Goal: Information Seeking & Learning: Check status

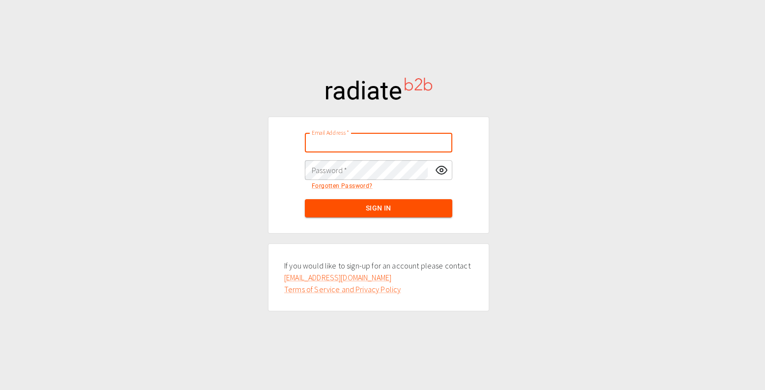
type input "nush@defyexpectations.co.uk"
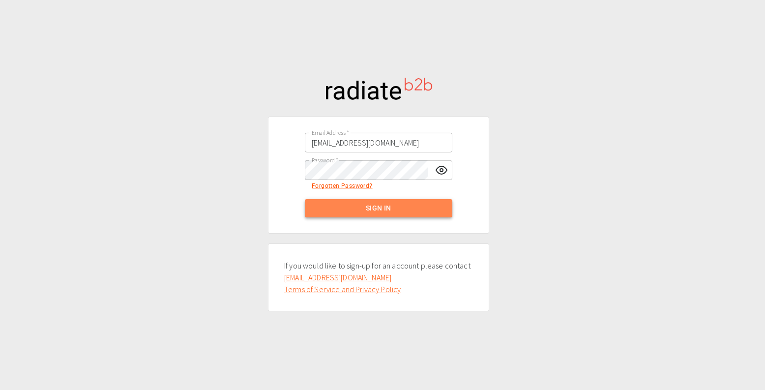
click at [344, 208] on button "Sign In" at bounding box center [379, 208] width 148 height 18
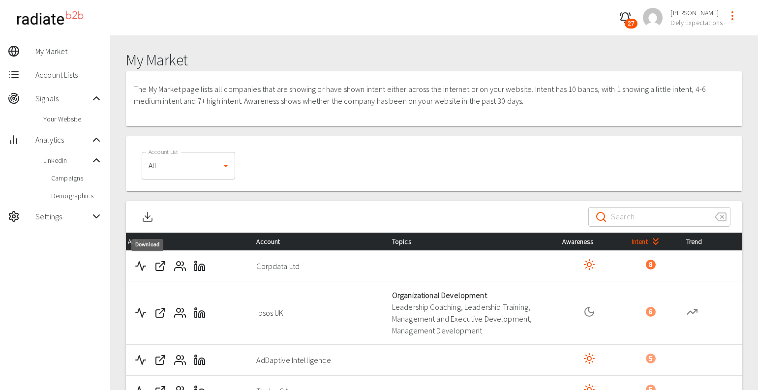
click at [146, 222] on icon "Download" at bounding box center [148, 217] width 12 height 12
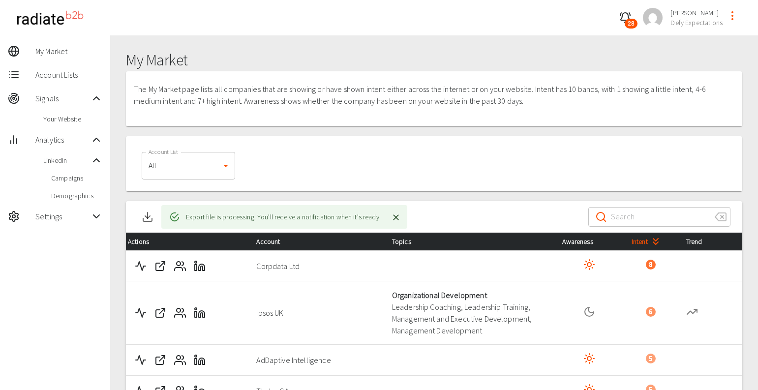
click at [627, 13] on icon "button" at bounding box center [625, 16] width 9 height 7
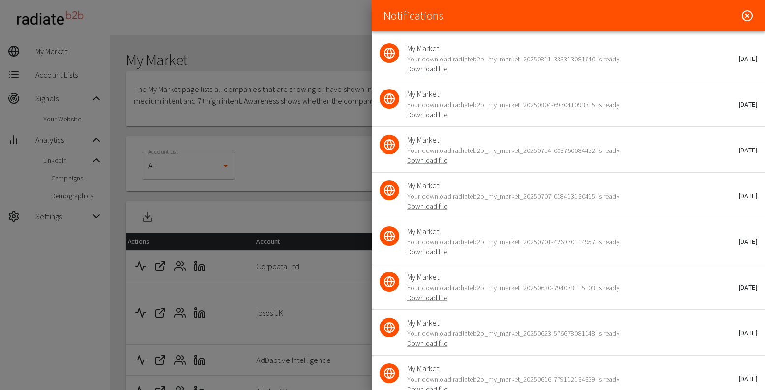
click at [421, 69] on link "Download file" at bounding box center [427, 68] width 40 height 9
click at [742, 12] on icon at bounding box center [748, 16] width 12 height 12
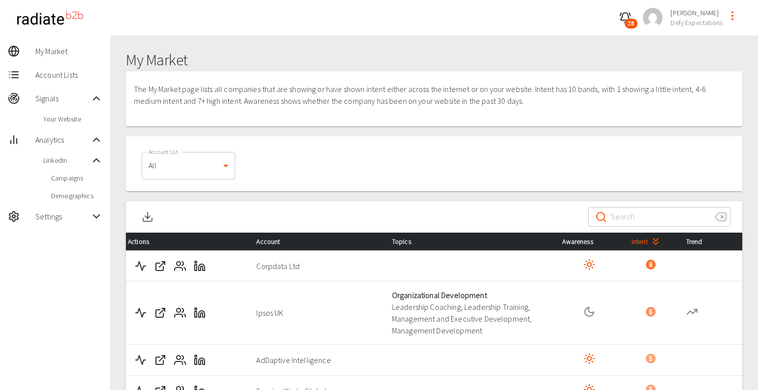
click at [635, 210] on input "Search" at bounding box center [659, 217] width 96 height 28
paste input "Corpdata Ltd"
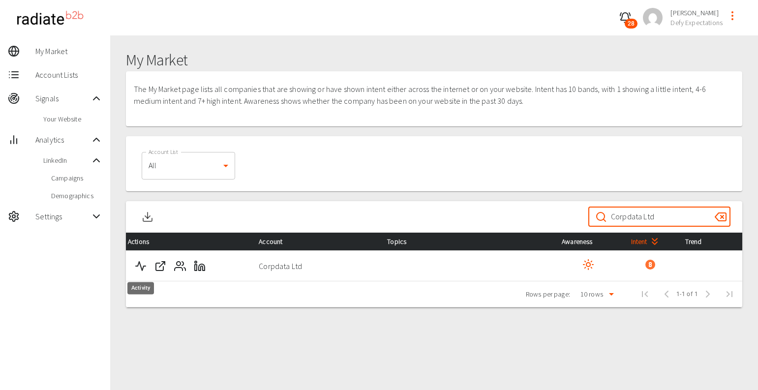
click at [143, 266] on polyline "Activity" at bounding box center [141, 266] width 10 height 9
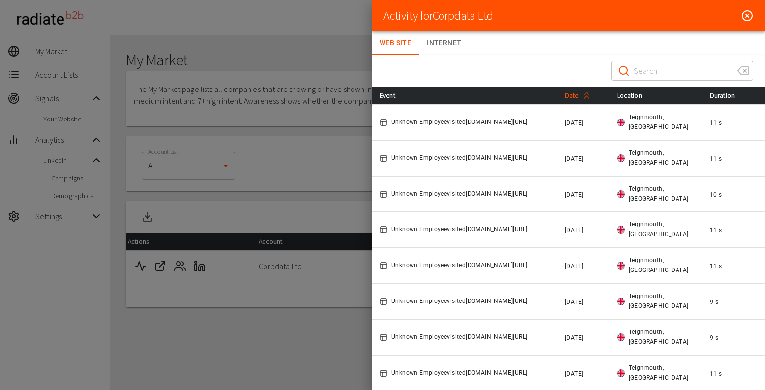
click at [575, 98] on span "Date" at bounding box center [580, 96] width 30 height 12
click at [746, 16] on line at bounding box center [747, 15] width 3 height 3
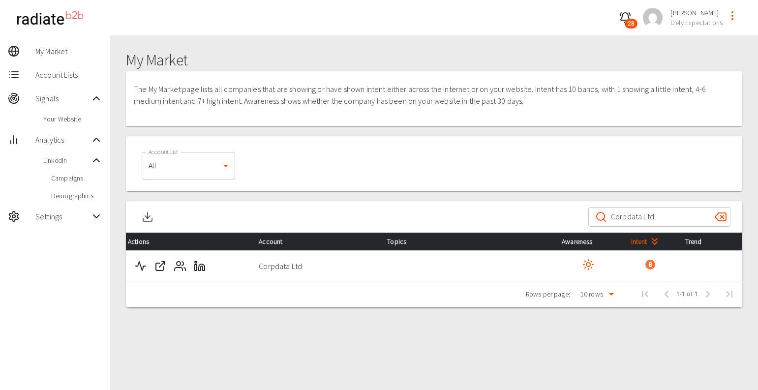
click at [664, 221] on input "Corpdata Ltd" at bounding box center [659, 217] width 96 height 28
paste input "AdDaptive Intelligence"
click at [142, 267] on icon "Activity" at bounding box center [141, 266] width 12 height 12
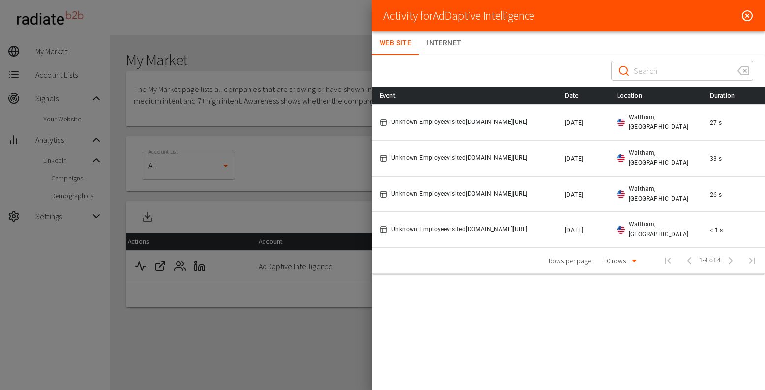
click at [746, 16] on icon at bounding box center [748, 16] width 12 height 12
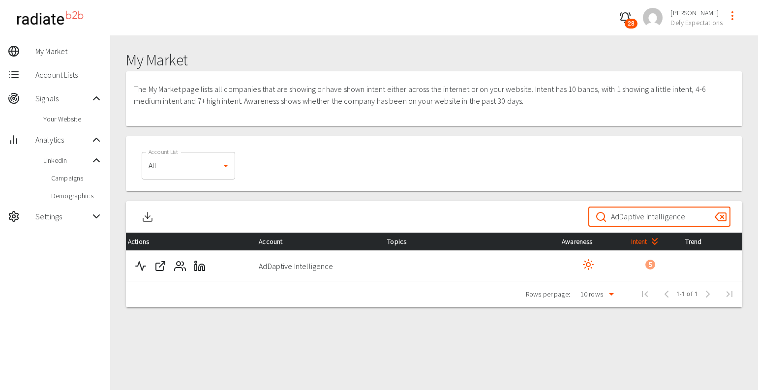
click at [670, 219] on input "AdDaptive Intelligence" at bounding box center [659, 217] width 96 height 28
paste input "Service Works Global"
click at [144, 264] on icon "Activity" at bounding box center [141, 266] width 12 height 12
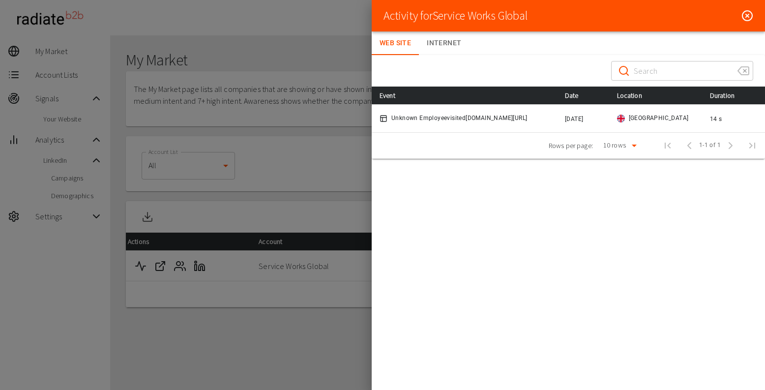
click at [749, 14] on icon at bounding box center [748, 16] width 12 height 12
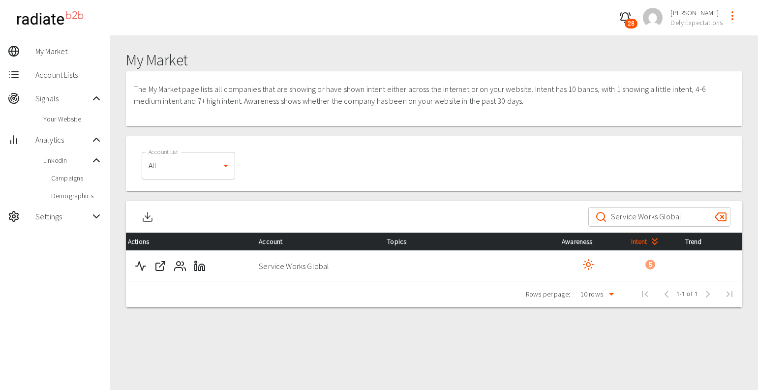
click at [632, 216] on input "Service Works Global" at bounding box center [659, 217] width 96 height 28
paste input "Whitings LLP, Chartered Accountants"
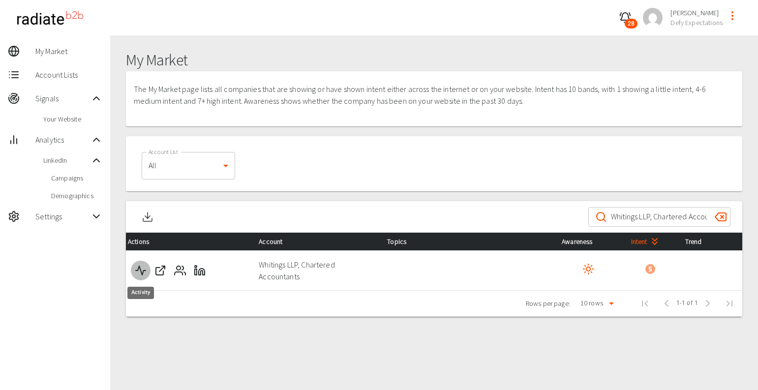
click at [140, 274] on icon "Activity" at bounding box center [141, 271] width 12 height 12
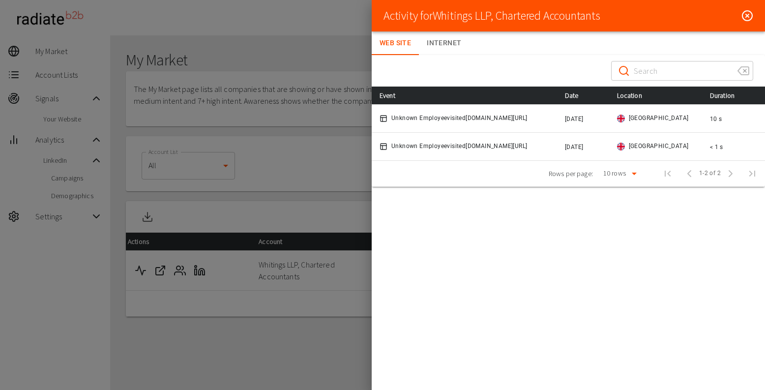
click at [747, 18] on icon at bounding box center [748, 16] width 12 height 12
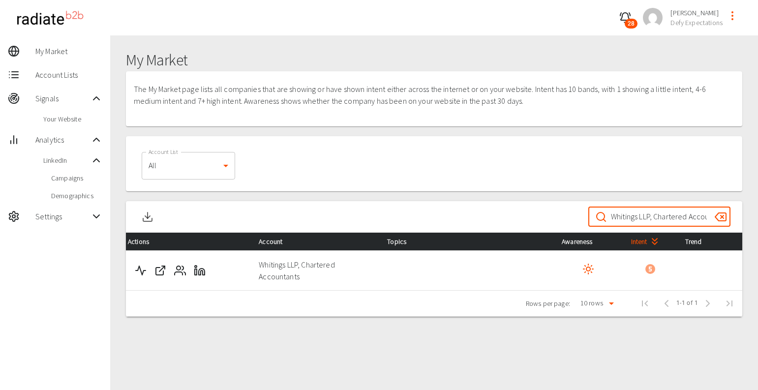
click at [643, 215] on input "Whitings LLP, Chartered Accountants" at bounding box center [659, 217] width 96 height 28
paste input "[PERSON_NAME]"
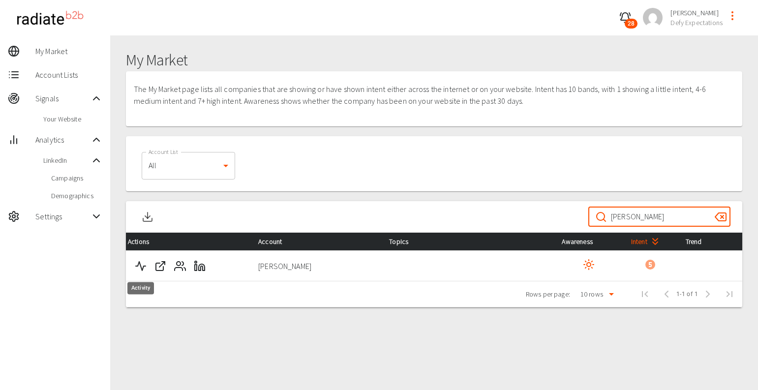
click at [145, 263] on icon "Activity" at bounding box center [141, 266] width 12 height 12
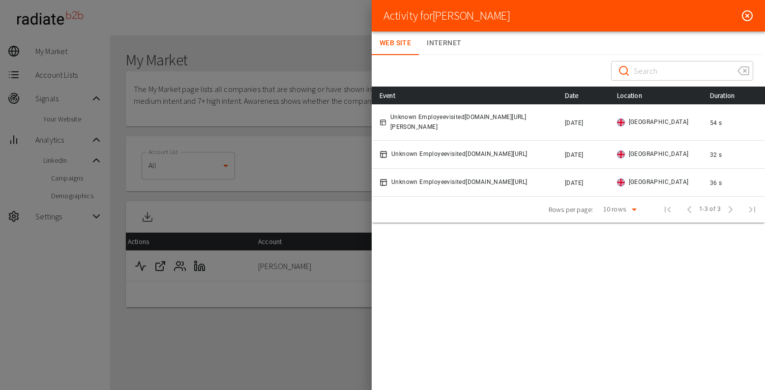
click at [748, 21] on circle at bounding box center [748, 16] width 10 height 10
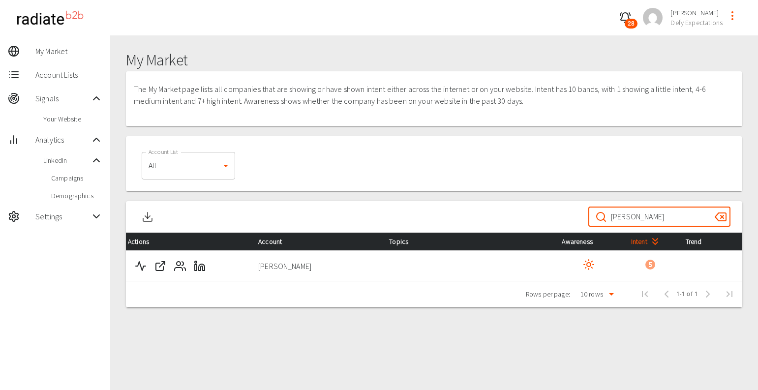
click at [638, 213] on input "[PERSON_NAME]" at bounding box center [659, 217] width 96 height 28
paste input "Thales SA"
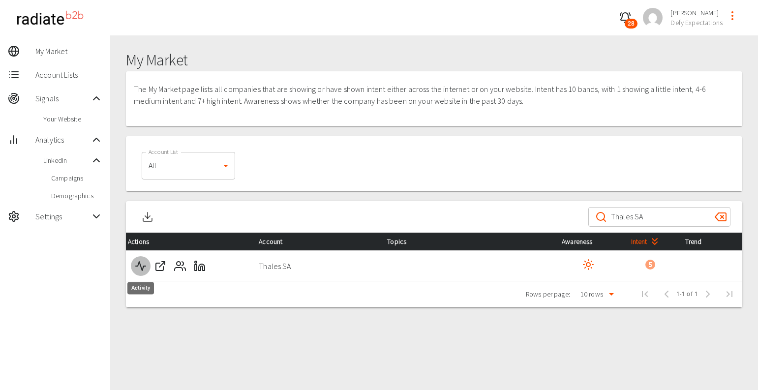
click at [136, 268] on icon "Activity" at bounding box center [141, 266] width 12 height 12
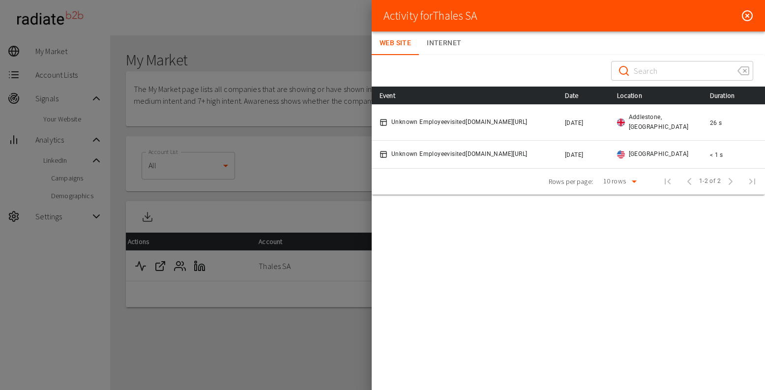
click at [746, 17] on line at bounding box center [747, 15] width 3 height 3
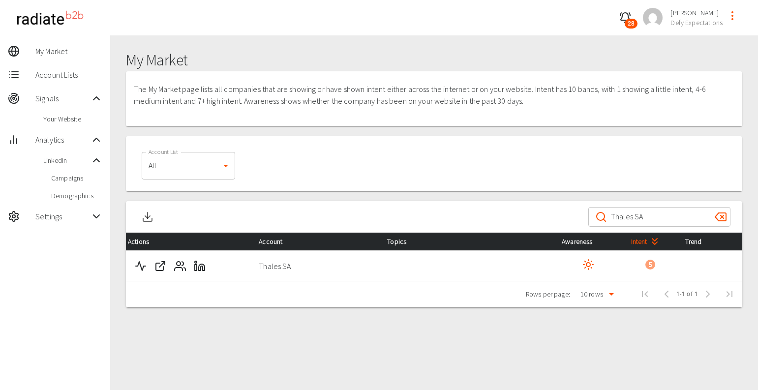
click at [628, 211] on input "Thales SA" at bounding box center [659, 217] width 96 height 28
paste input "HCA Holdings, Inc."
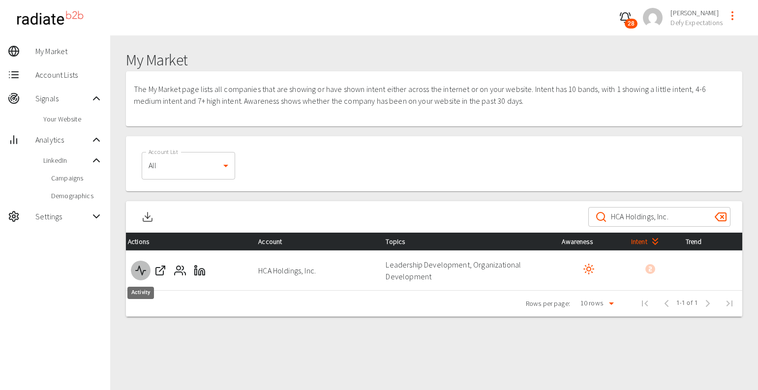
click at [141, 273] on icon "Activity" at bounding box center [141, 271] width 12 height 12
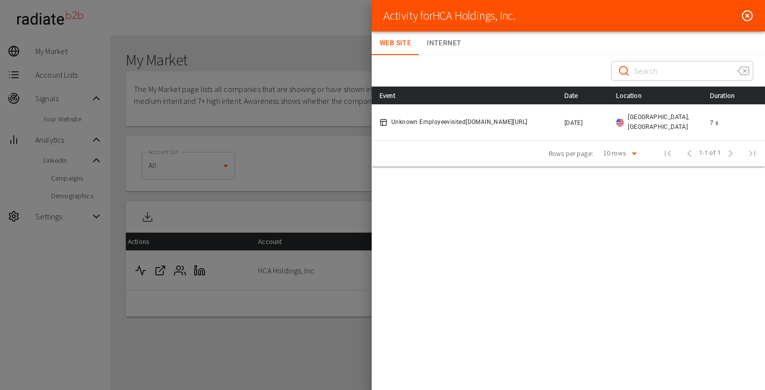
click at [749, 14] on icon at bounding box center [748, 16] width 12 height 12
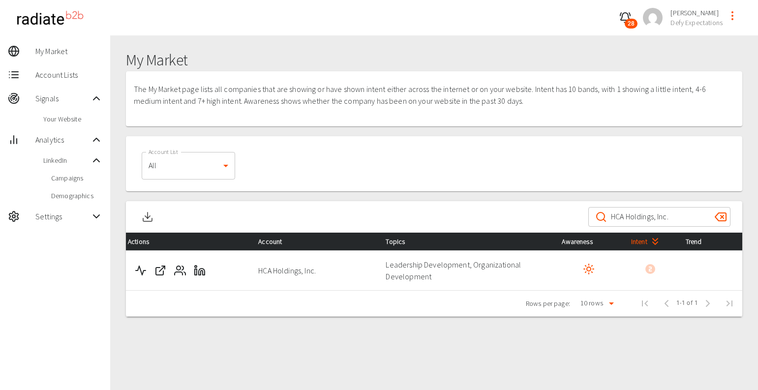
click at [631, 219] on input "HCA Holdings, Inc." at bounding box center [659, 217] width 96 height 28
paste input "Television New Zealand Limited"
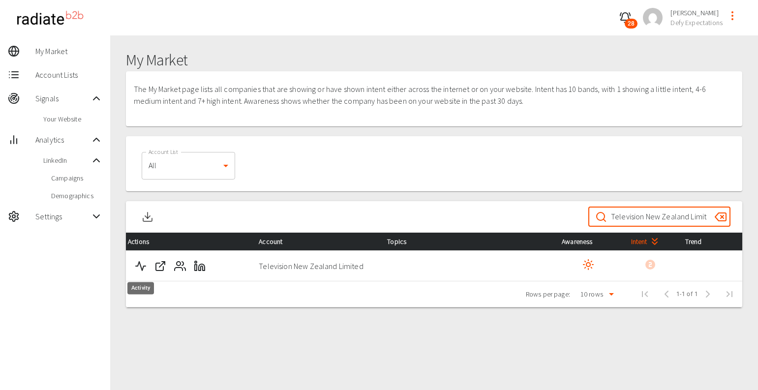
click at [141, 268] on icon "Activity" at bounding box center [141, 266] width 12 height 12
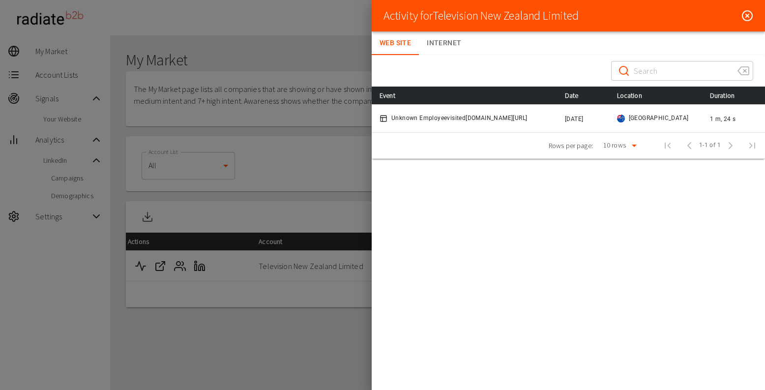
click at [746, 14] on line at bounding box center [747, 15] width 3 height 3
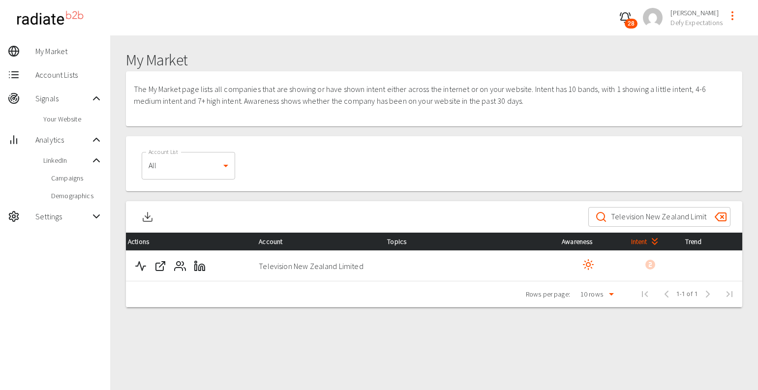
click at [648, 214] on input "Television New Zealand Limited" at bounding box center [659, 217] width 96 height 28
paste input "[GEOGRAPHIC_DATA]"
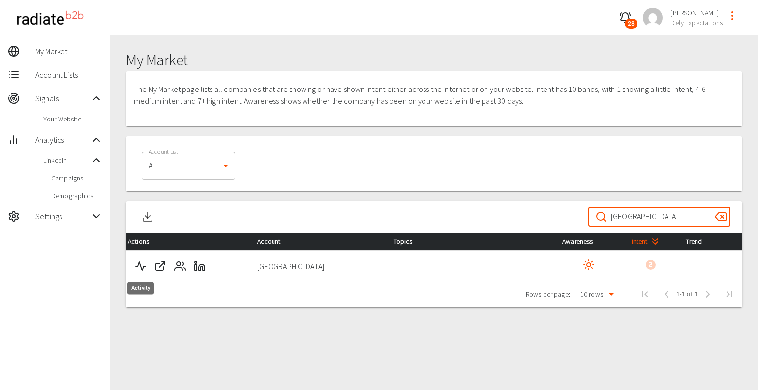
click at [137, 262] on icon "Activity" at bounding box center [141, 266] width 12 height 12
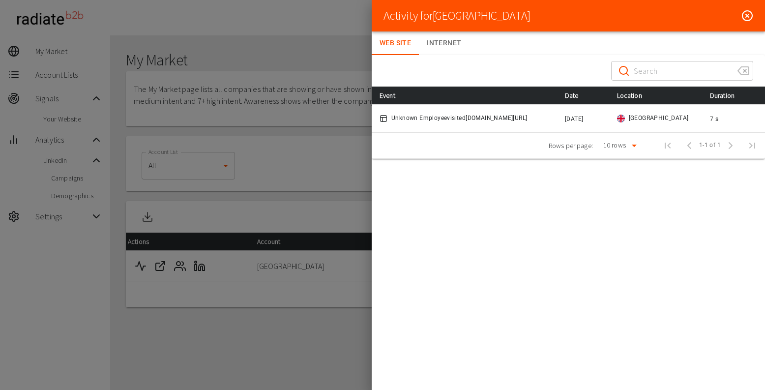
click at [747, 17] on line at bounding box center [747, 15] width 3 height 3
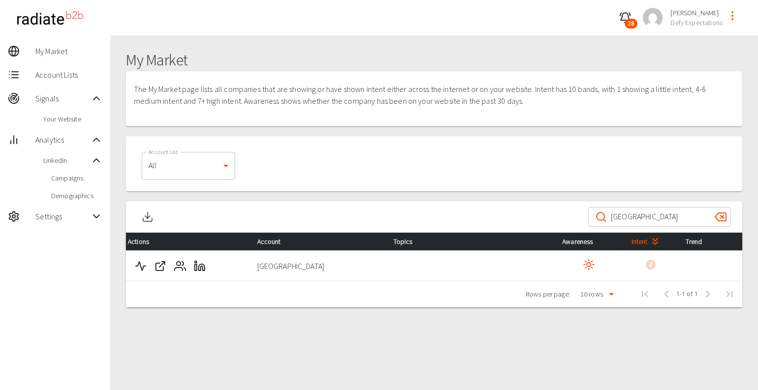
click at [640, 214] on input "[GEOGRAPHIC_DATA]" at bounding box center [659, 217] width 96 height 28
paste input "Covenant House [US_STATE]"
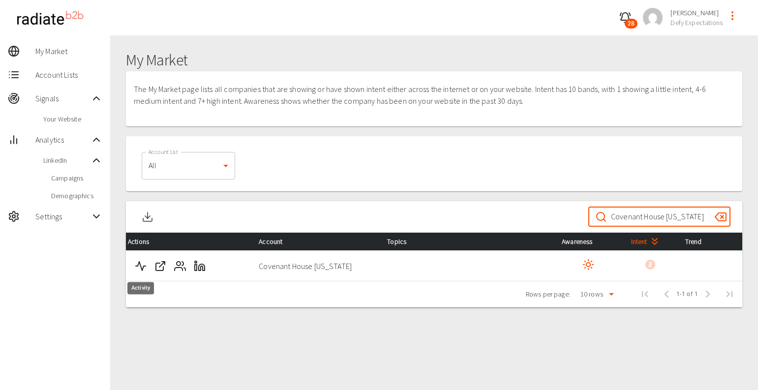
type input "Covenant House [US_STATE]"
click at [142, 267] on icon "Activity" at bounding box center [141, 266] width 12 height 12
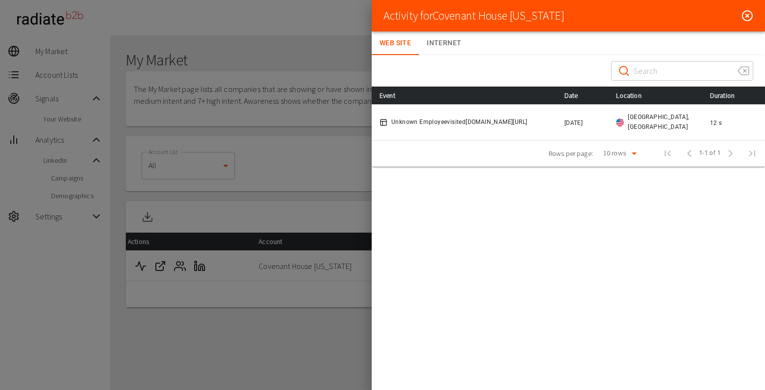
click at [758, 25] on div "Activity for Covenant House [US_STATE]" at bounding box center [569, 15] width 394 height 31
click at [747, 17] on icon at bounding box center [748, 16] width 12 height 12
